Goal: Transaction & Acquisition: Purchase product/service

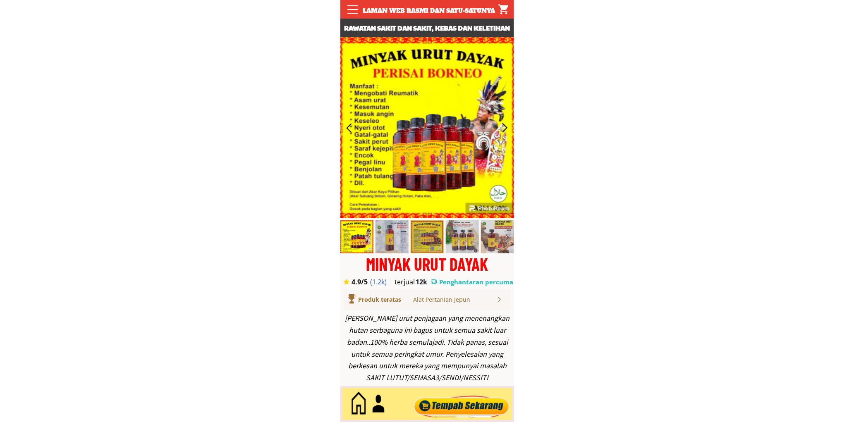
click at [464, 394] on div at bounding box center [461, 404] width 100 height 27
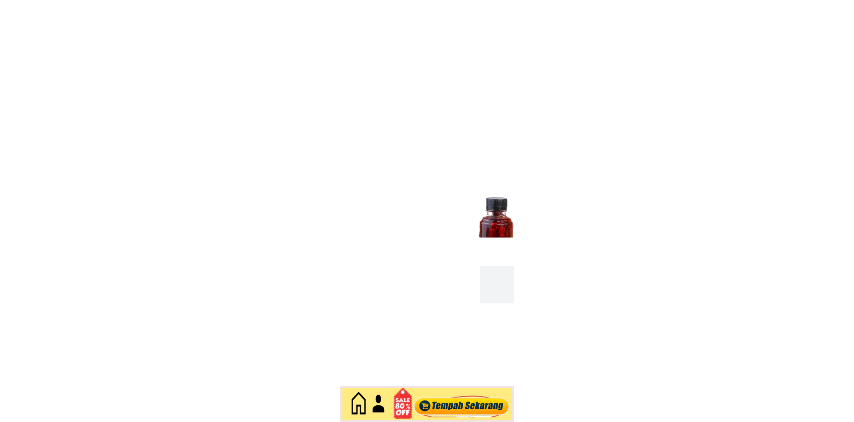
scroll to position [3588, 0]
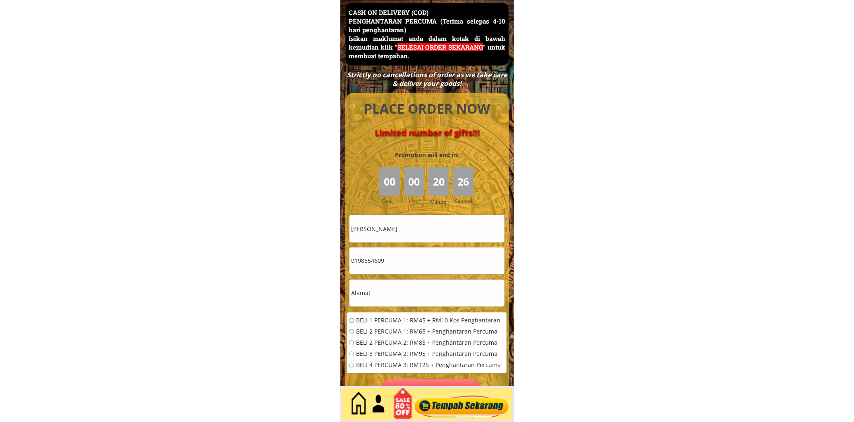
click at [443, 240] on input "Mohd Muhiddin Ahmad Muhiddin Ahmad" at bounding box center [426, 228] width 155 height 27
click at [443, 239] on input "Mohd Muhiddin Ahmad Muhiddin Ahmad" at bounding box center [426, 228] width 155 height 27
paste input "Suriamansuriaman"
type input "Suriamansuriaman"
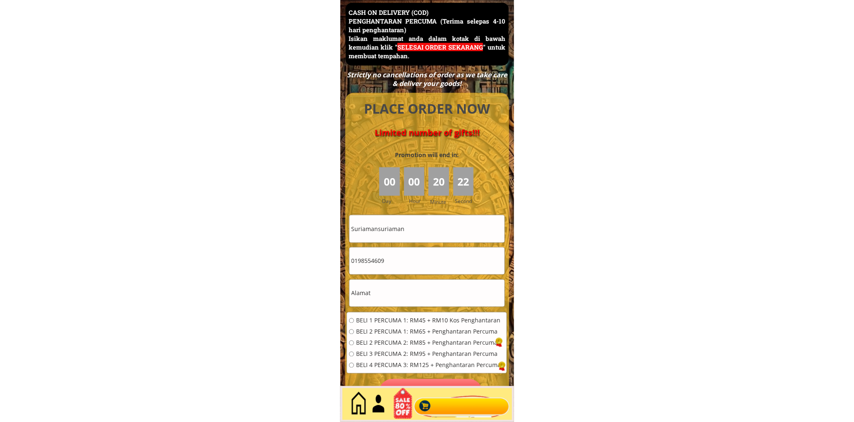
click at [395, 265] on input "0198554609" at bounding box center [426, 261] width 155 height 27
paste input "7.3524975"
click at [364, 266] on input "017.3524975" at bounding box center [426, 261] width 155 height 27
type input "0173524975"
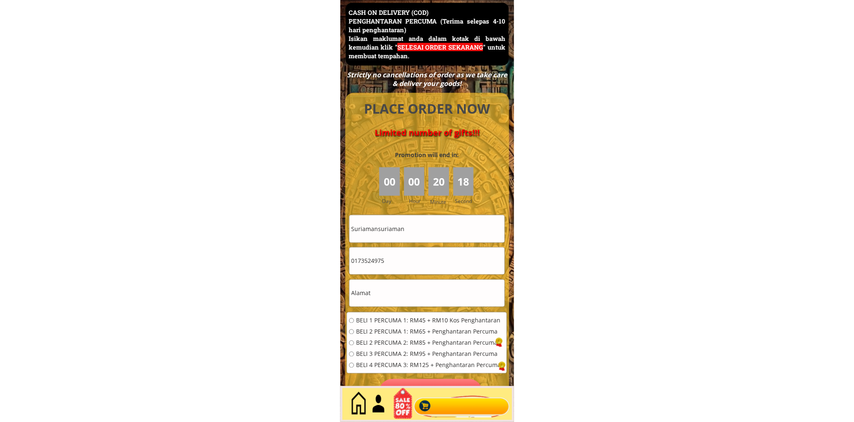
click at [410, 293] on input "text" at bounding box center [426, 293] width 155 height 27
paste input "Kuala Lumpur, 14, Malaysia"
type input "Kuala Lumpur, 14, Malaysia"
click at [389, 329] on span "BELI 2 PERCUMA 1: RM65 + Penghantaran Percuma" at bounding box center [428, 332] width 145 height 6
radio input "true"
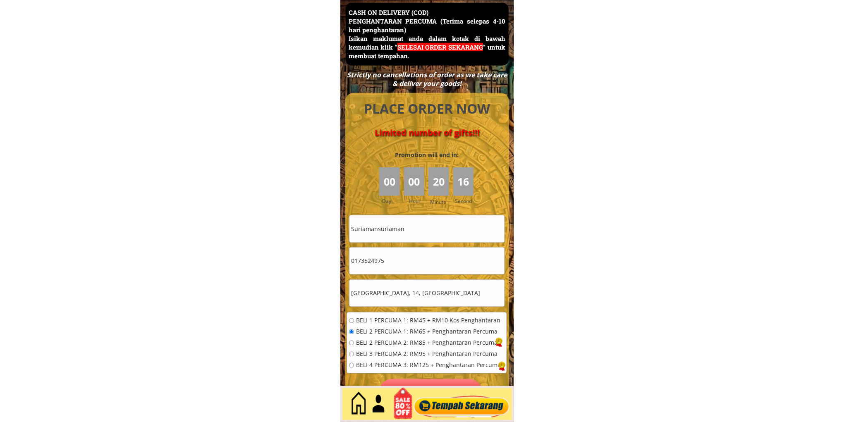
click at [461, 404] on div at bounding box center [461, 404] width 100 height 27
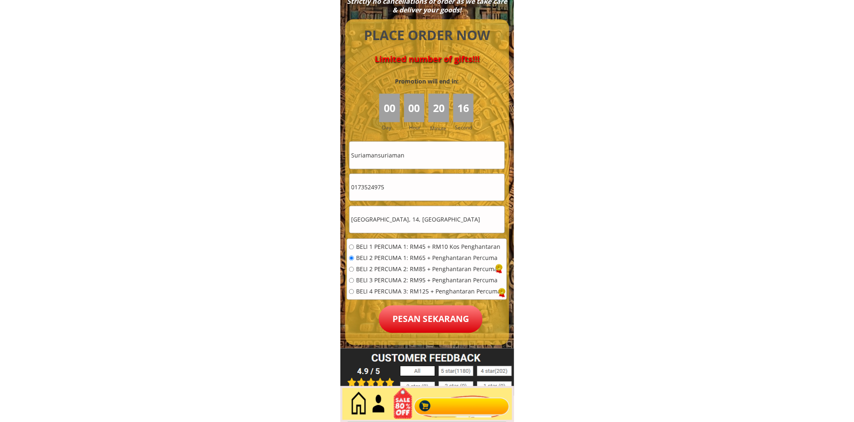
scroll to position [3665, 0]
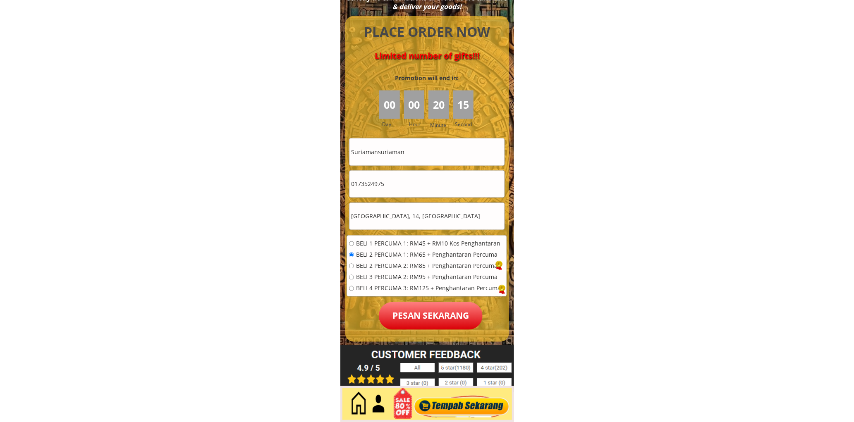
click at [439, 316] on p "Pesan sekarang" at bounding box center [431, 316] width 104 height 28
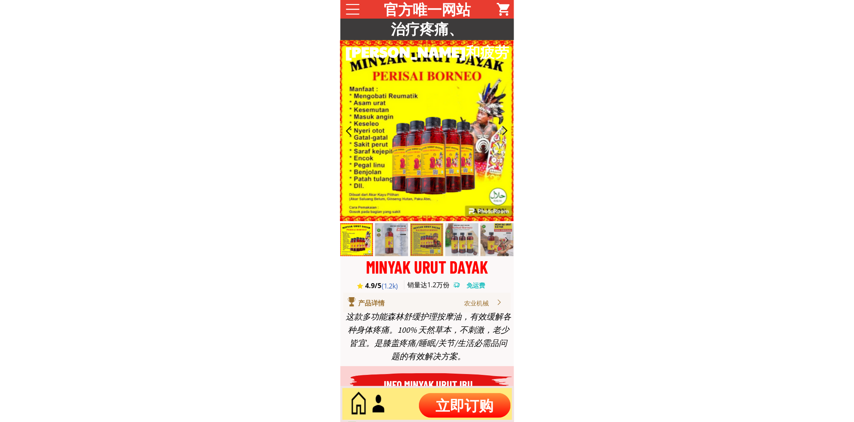
click at [449, 406] on p "立即订购" at bounding box center [465, 405] width 92 height 25
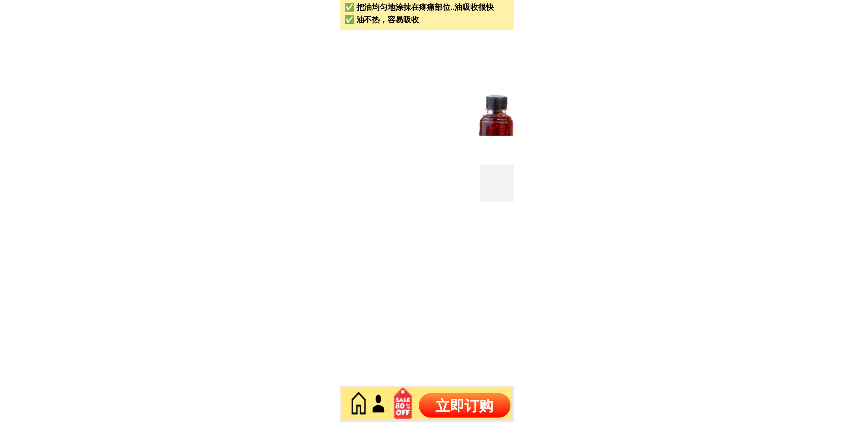
scroll to position [3537, 0]
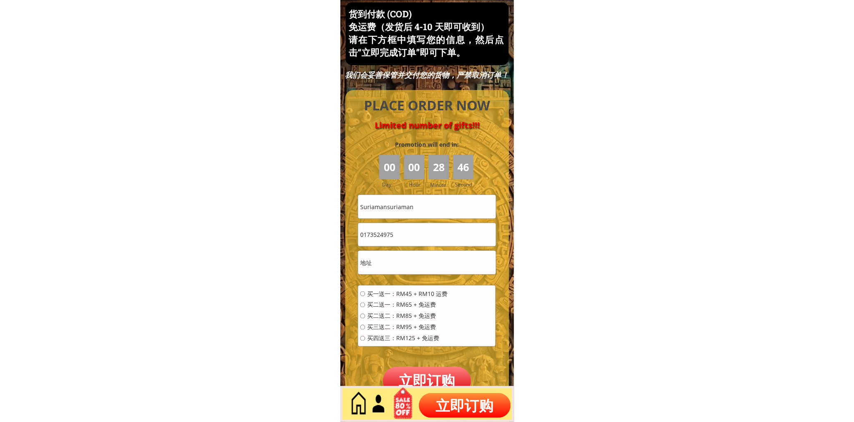
click at [424, 207] on input "Suriamansuriaman" at bounding box center [426, 206] width 137 height 23
paste input "[PERSON_NAME] Thee"
type input "[PERSON_NAME] Thee"
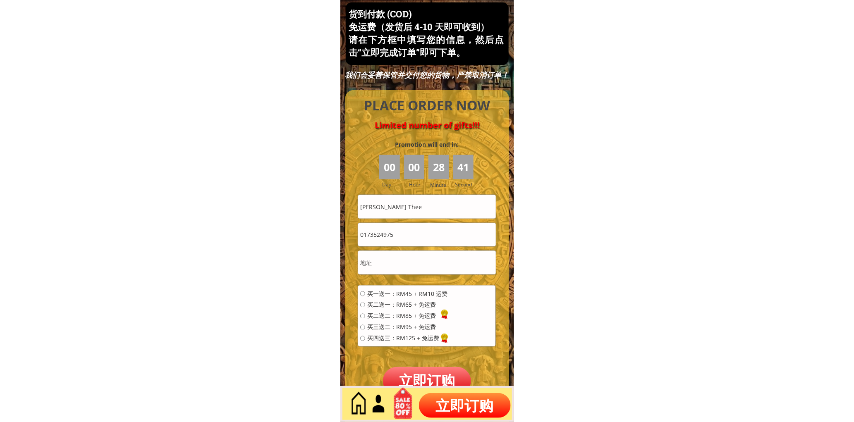
click at [394, 251] on input "text" at bounding box center [426, 262] width 137 height 23
paste input "No, 39 LOT 3024 TAMAN SURIA 1 LORONG 1-7B3 JALAN DATUK MOHD MUSA Kota Samarahan…"
type input "No, 39 LOT 3024 TAMAN SURIA 1 LORONG 1-7B3 JALAN DATUK MOHD MUSA Kota Samarahan…"
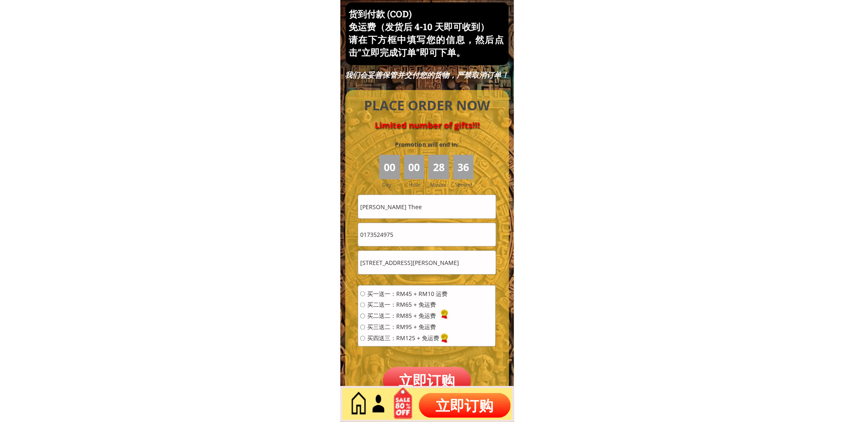
scroll to position [0, 0]
click at [409, 241] on input "0173524975" at bounding box center [426, 234] width 137 height 23
paste input "68641877"
type input "0168641877"
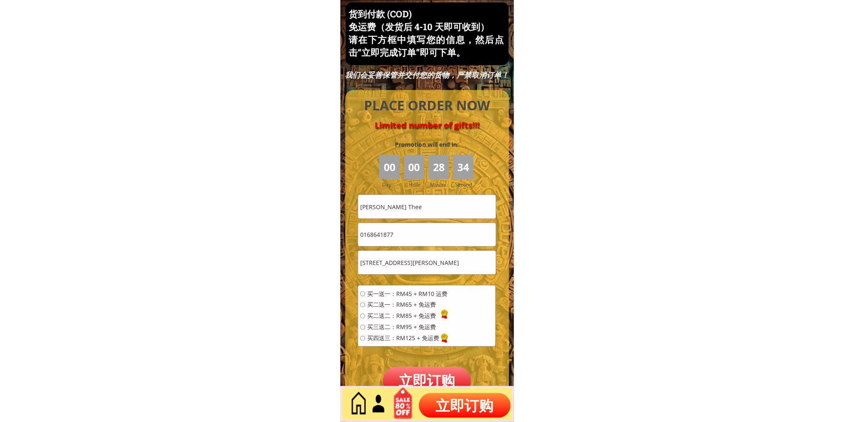
click at [386, 292] on span "买一送一：RM45 + RM10 运费" at bounding box center [407, 294] width 80 height 6
radio input "true"
click at [429, 382] on p "立即订购" at bounding box center [427, 381] width 88 height 28
